Goal: Navigation & Orientation: Find specific page/section

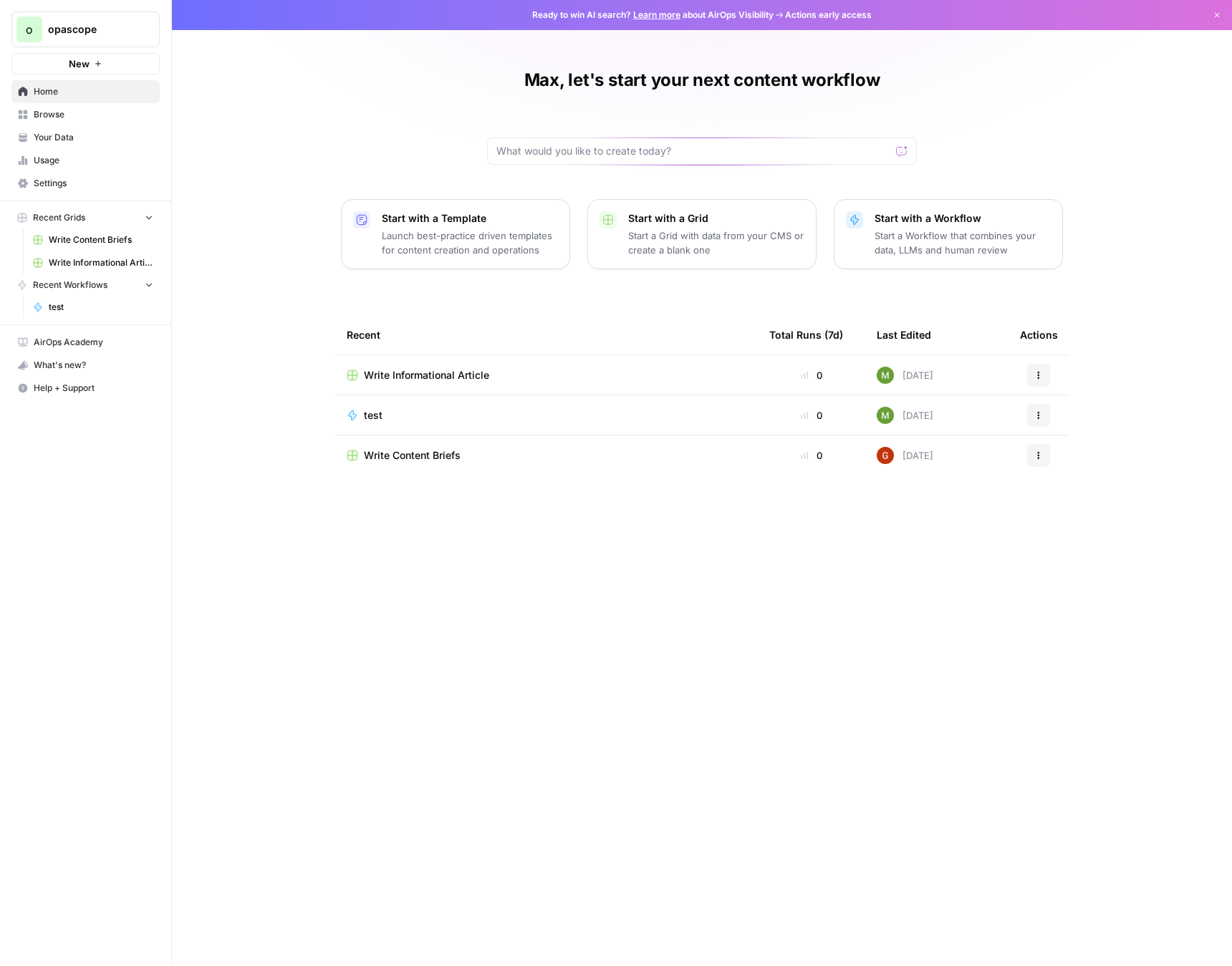
click at [64, 127] on link "Your Data" at bounding box center [85, 137] width 149 height 23
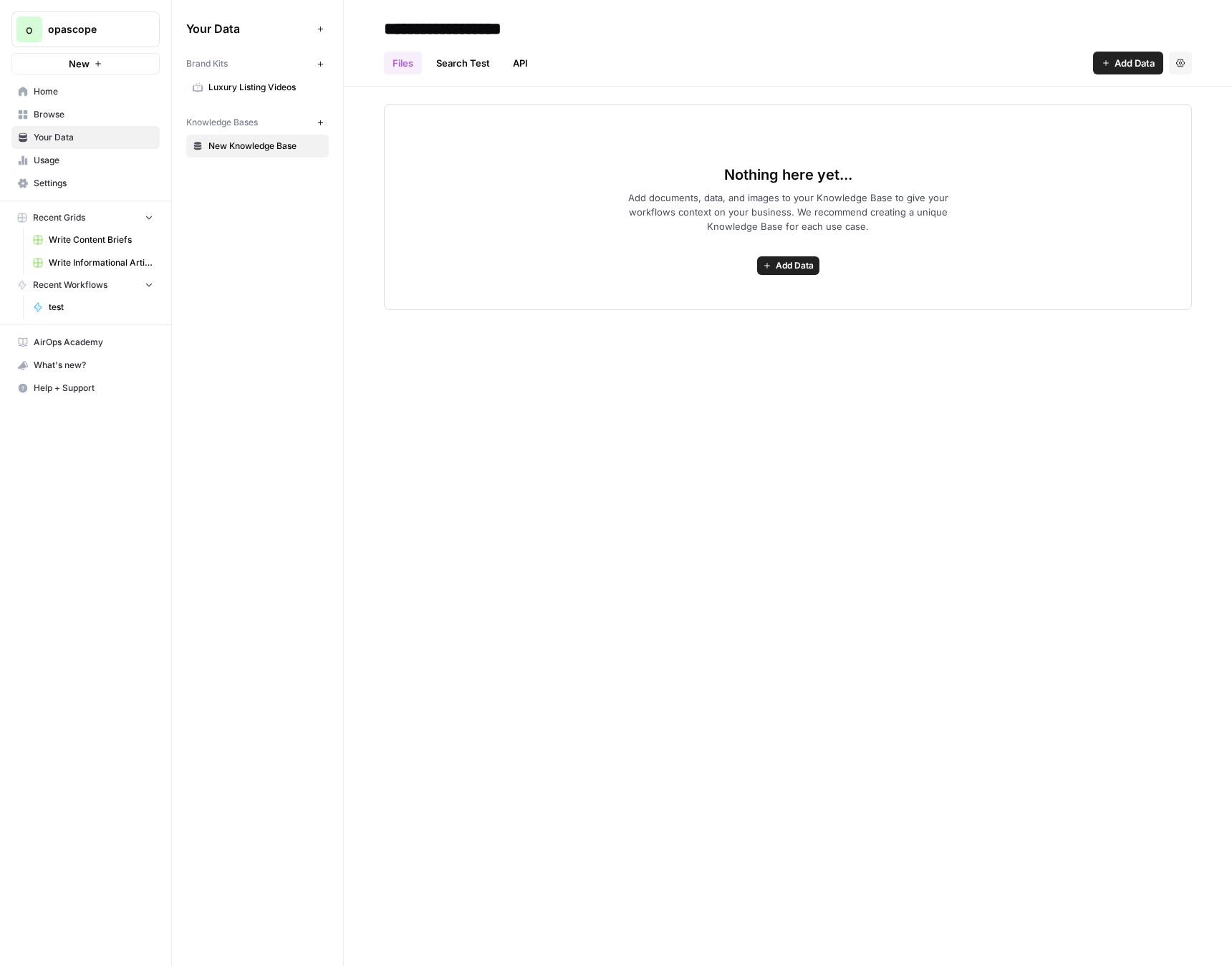
click at [246, 87] on span "Luxury Listing Videos" at bounding box center [266, 88] width 114 height 13
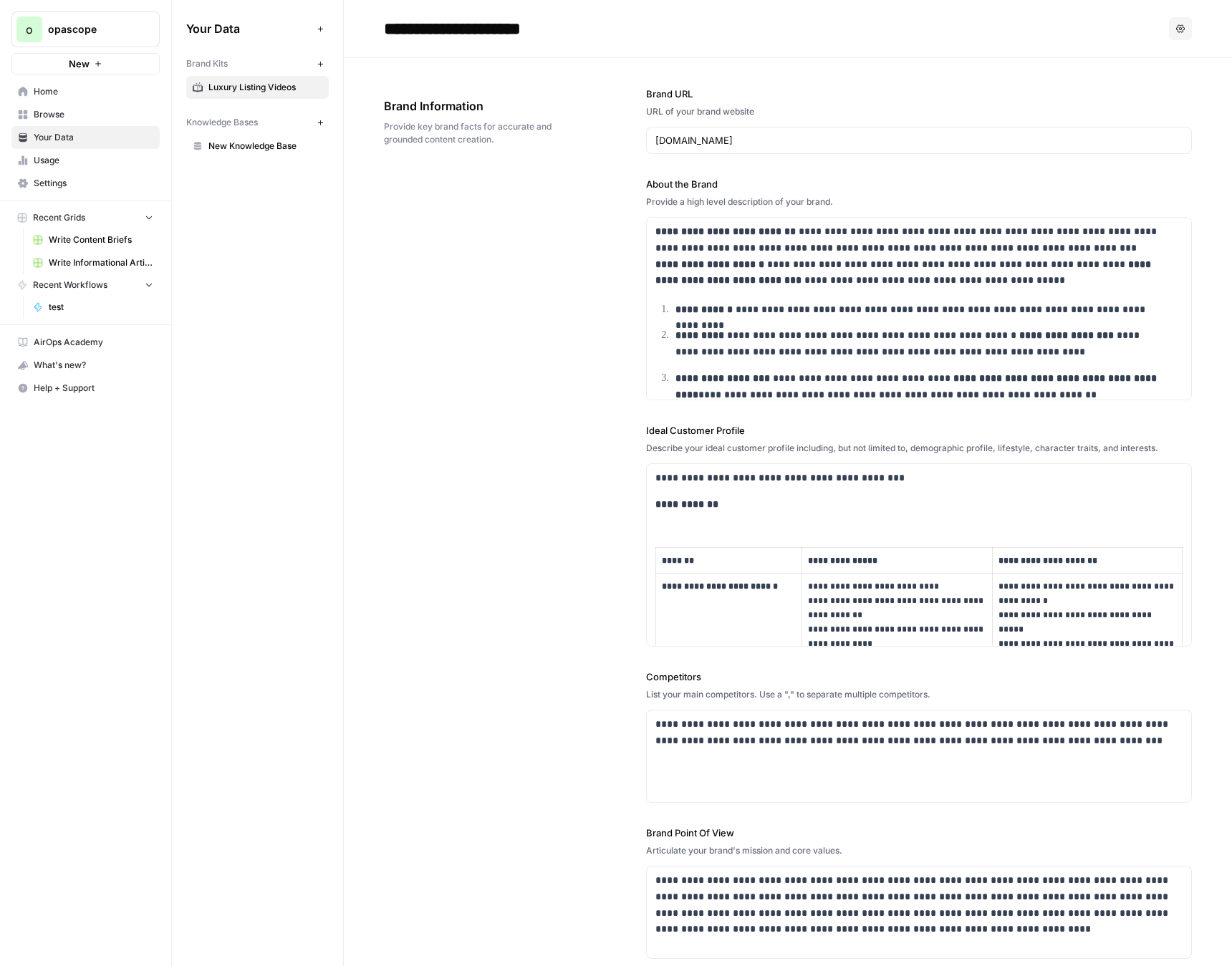
click at [75, 236] on span "Write Content Briefs" at bounding box center [101, 240] width 105 height 13
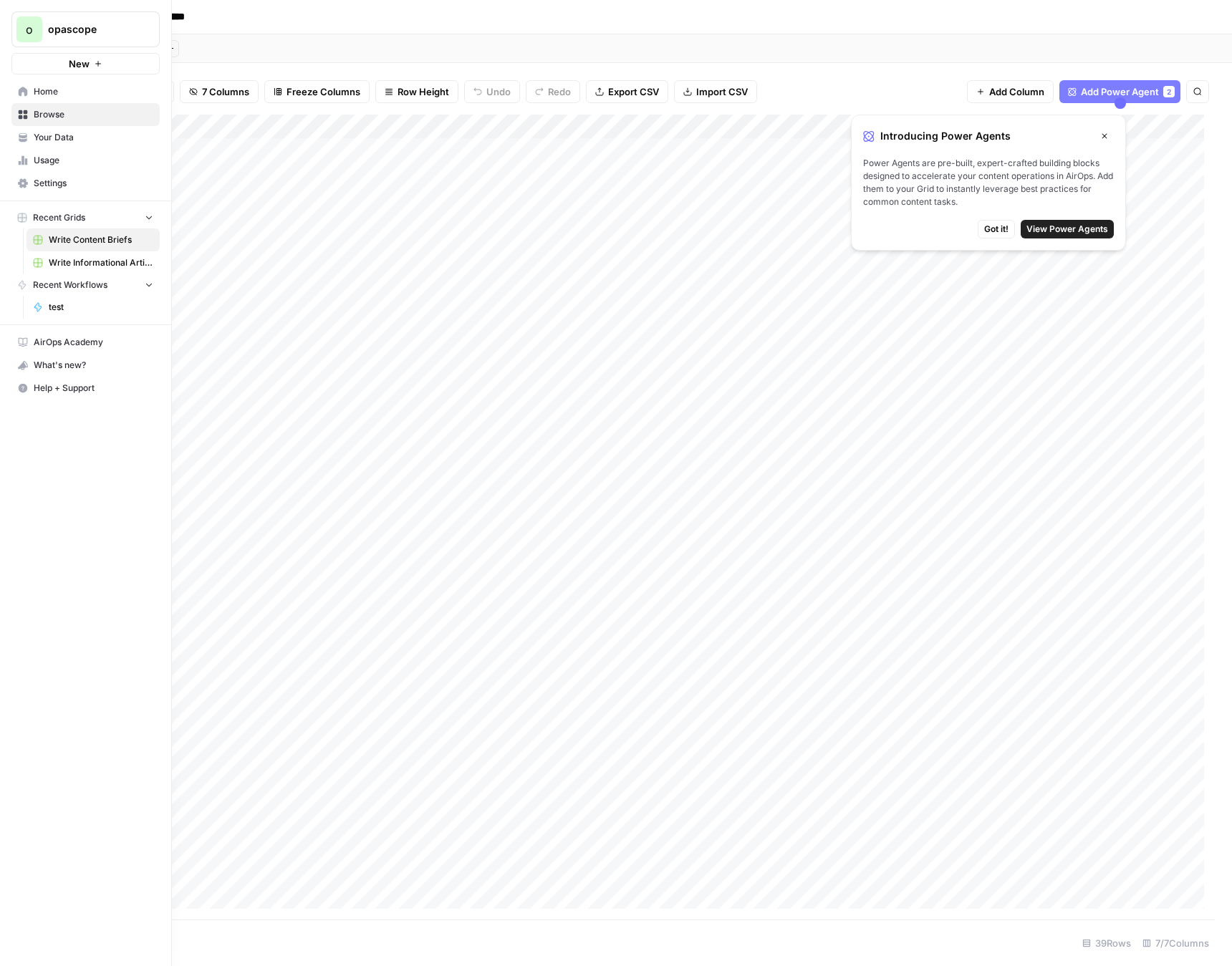
click at [80, 259] on span "Write Informational Article" at bounding box center [101, 263] width 105 height 13
click at [27, 92] on link "Home" at bounding box center [85, 92] width 149 height 23
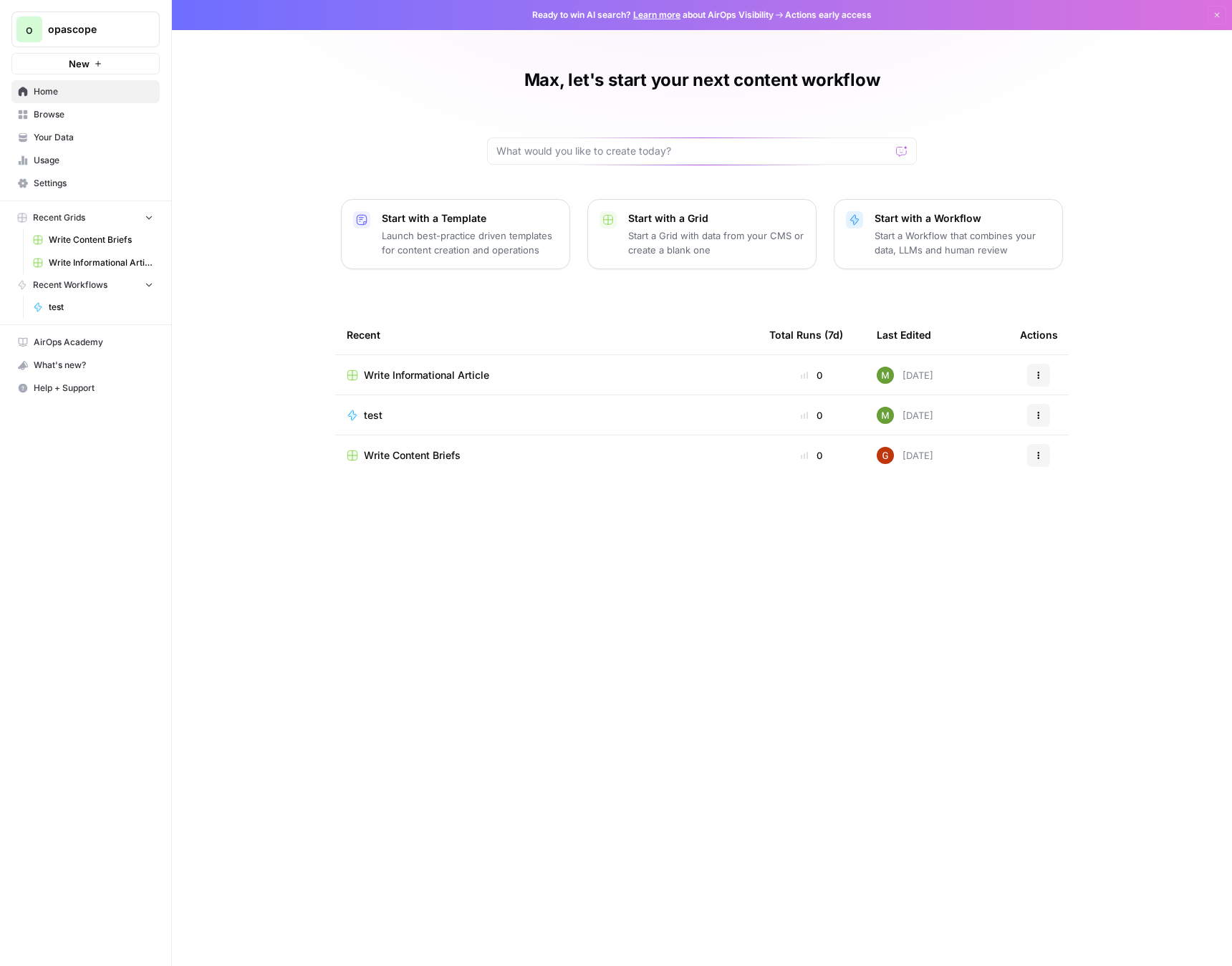
click at [401, 450] on span "Write Content Briefs" at bounding box center [412, 454] width 96 height 14
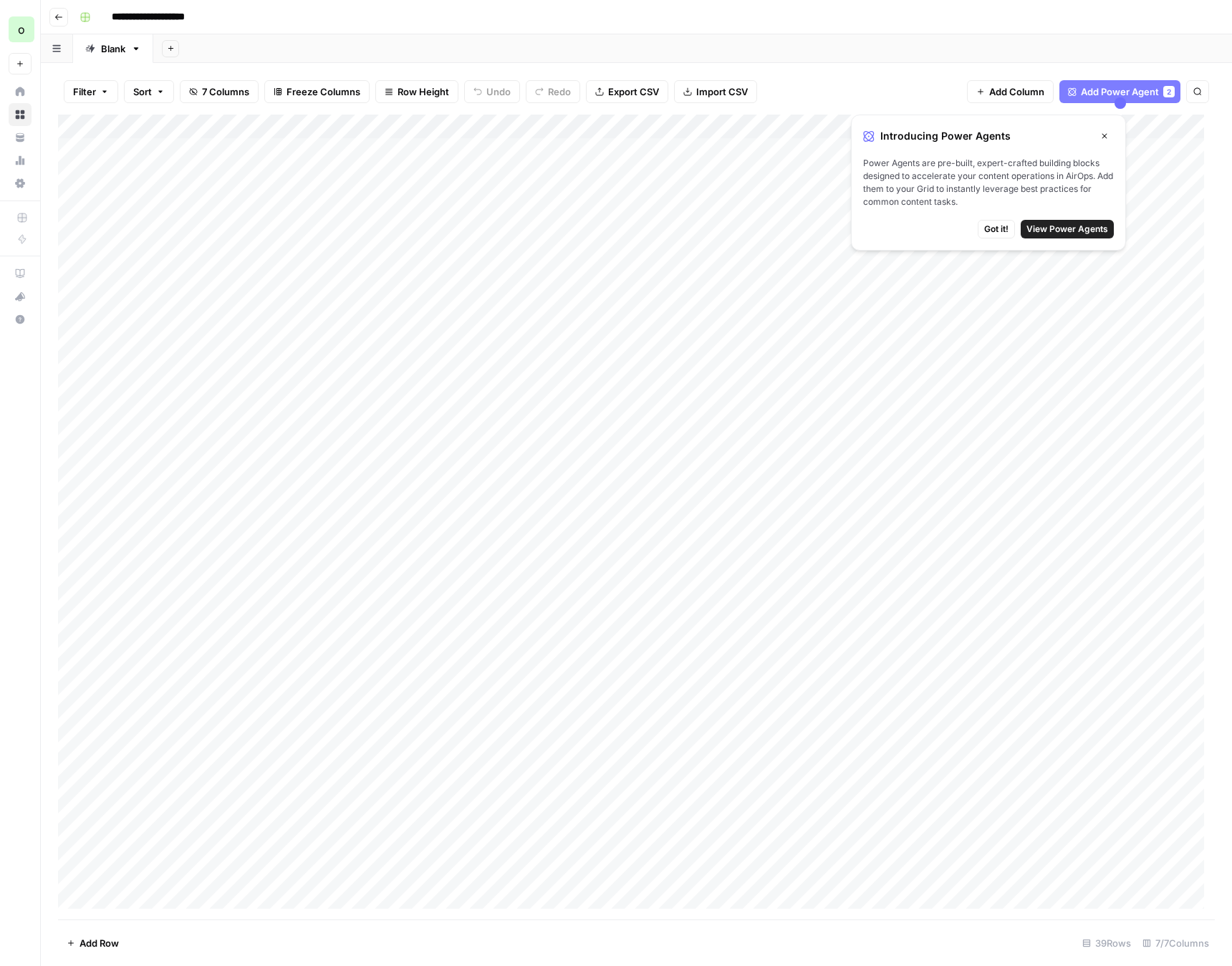
click at [959, 18] on div "**********" at bounding box center [645, 17] width 1144 height 23
click at [1097, 135] on button "Close" at bounding box center [1105, 137] width 19 height 19
